Goal: Information Seeking & Learning: Check status

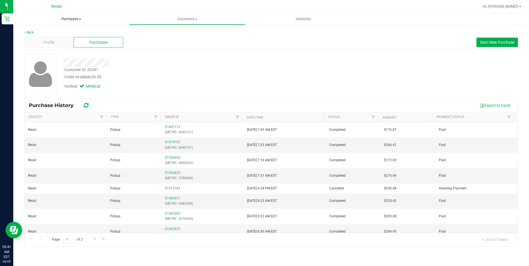
click at [70, 19] on span "Purchases" at bounding box center [71, 19] width 116 height 5
click at [39, 39] on span "Fulfillment" at bounding box center [30, 40] width 34 height 5
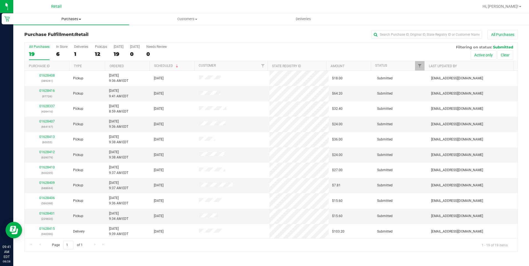
click at [71, 19] on span "Purchases" at bounding box center [71, 19] width 116 height 5
click at [50, 33] on span "Summary of purchases" at bounding box center [41, 33] width 57 height 5
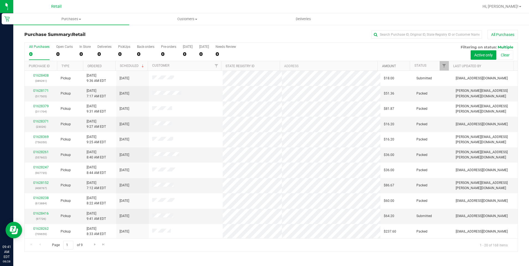
click at [385, 66] on link "Amount" at bounding box center [389, 66] width 14 height 4
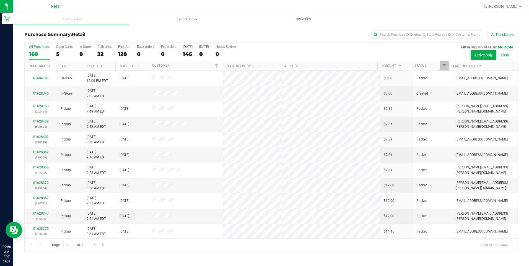
click at [184, 18] on span "Customers" at bounding box center [187, 19] width 115 height 5
click at [197, 34] on li "All customers" at bounding box center [187, 33] width 116 height 7
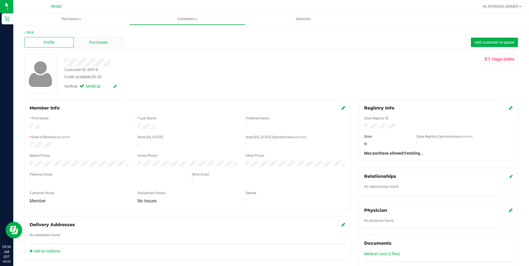
click at [100, 43] on span "Purchases" at bounding box center [98, 43] width 18 height 6
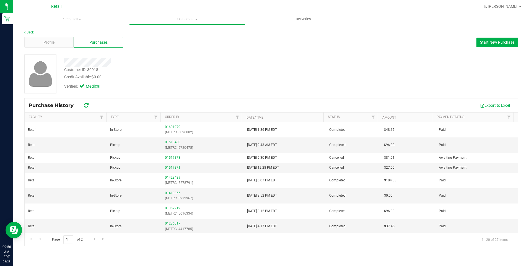
click at [32, 33] on link "Back" at bounding box center [28, 32] width 9 height 4
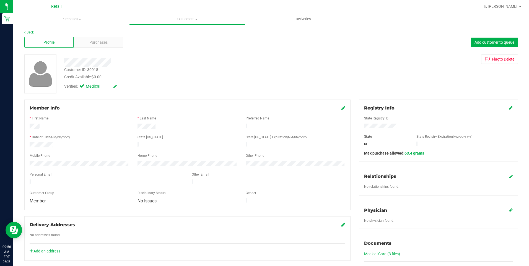
click at [31, 32] on link "Back" at bounding box center [28, 32] width 9 height 4
click at [88, 43] on div "Purchases" at bounding box center [98, 42] width 49 height 11
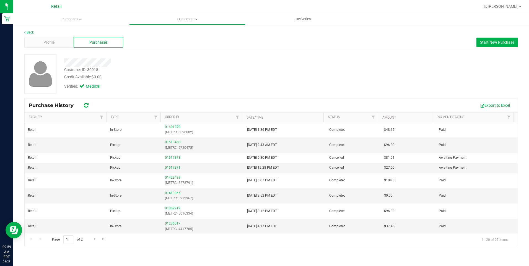
click at [184, 20] on span "Customers" at bounding box center [187, 19] width 115 height 5
click at [147, 32] on span "All customers" at bounding box center [149, 33] width 40 height 5
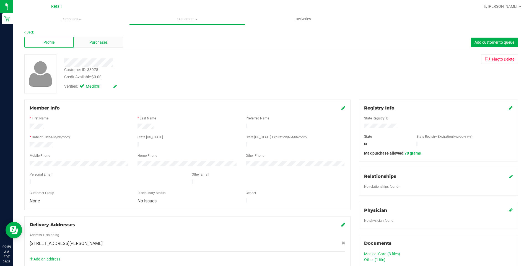
click at [91, 41] on span "Purchases" at bounding box center [98, 43] width 18 height 6
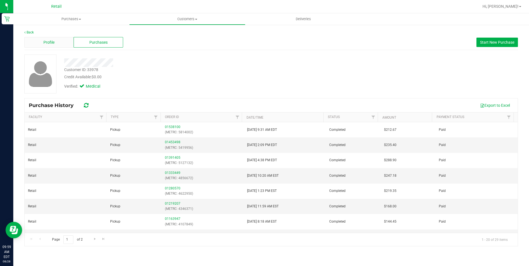
click at [43, 40] on span "Profile" at bounding box center [48, 43] width 11 height 6
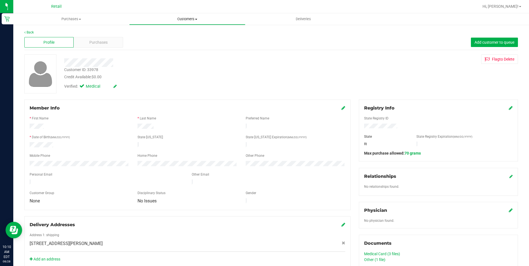
click at [174, 19] on span "Customers" at bounding box center [187, 19] width 115 height 5
click at [141, 31] on span "All customers" at bounding box center [149, 33] width 40 height 5
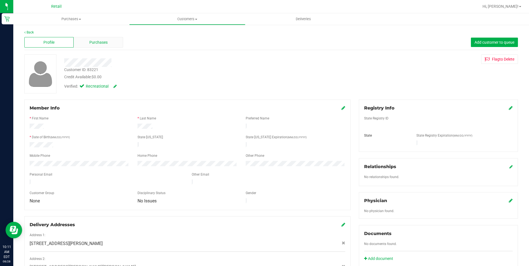
click at [96, 39] on div "Purchases" at bounding box center [98, 42] width 49 height 11
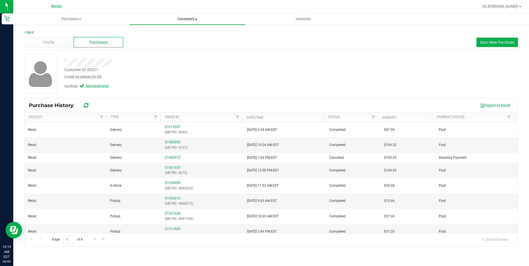
click at [187, 20] on span "Customers" at bounding box center [187, 19] width 115 height 5
click at [163, 34] on span "All customers" at bounding box center [149, 33] width 40 height 5
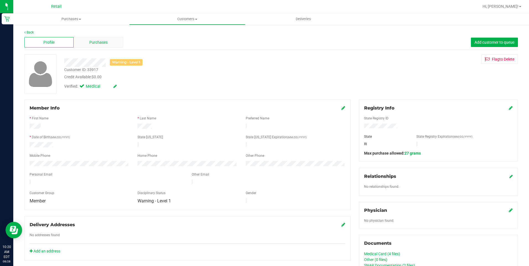
click at [90, 40] on span "Purchases" at bounding box center [98, 43] width 18 height 6
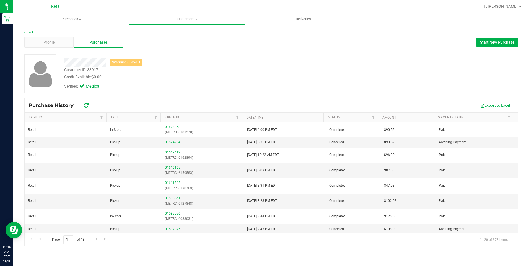
click at [73, 18] on span "Purchases" at bounding box center [71, 19] width 116 height 5
click at [47, 32] on span "Summary of purchases" at bounding box center [41, 33] width 57 height 5
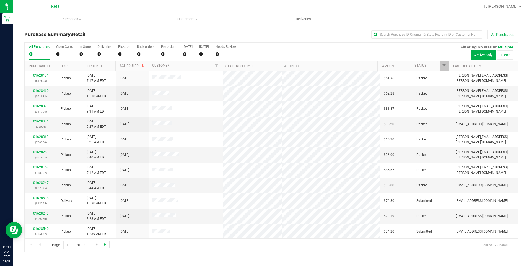
click at [107, 246] on span "Go to the last page" at bounding box center [105, 245] width 4 height 4
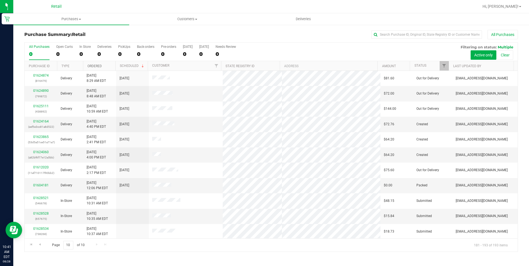
click at [91, 65] on link "Ordered" at bounding box center [94, 66] width 14 height 4
